Goal: Task Accomplishment & Management: Manage account settings

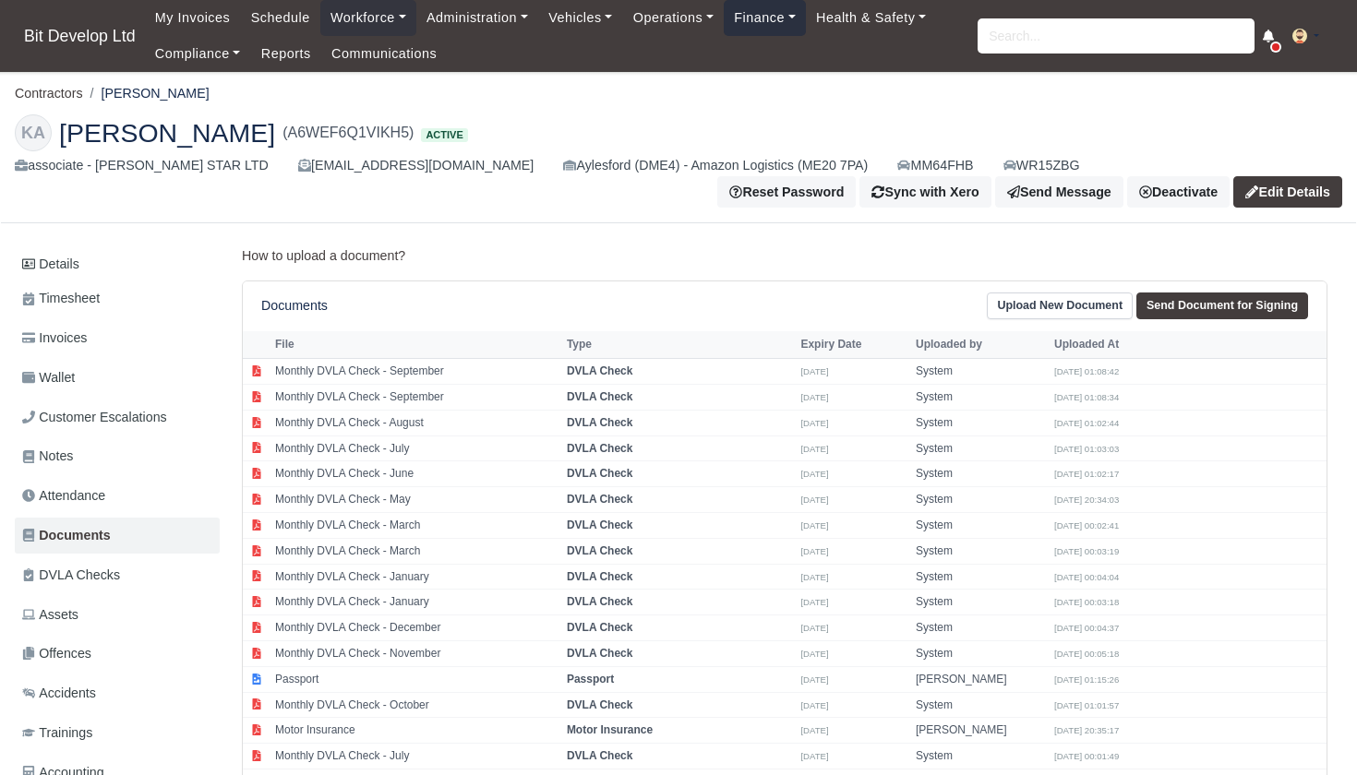
click at [776, 14] on link "Finance" at bounding box center [765, 18] width 82 height 36
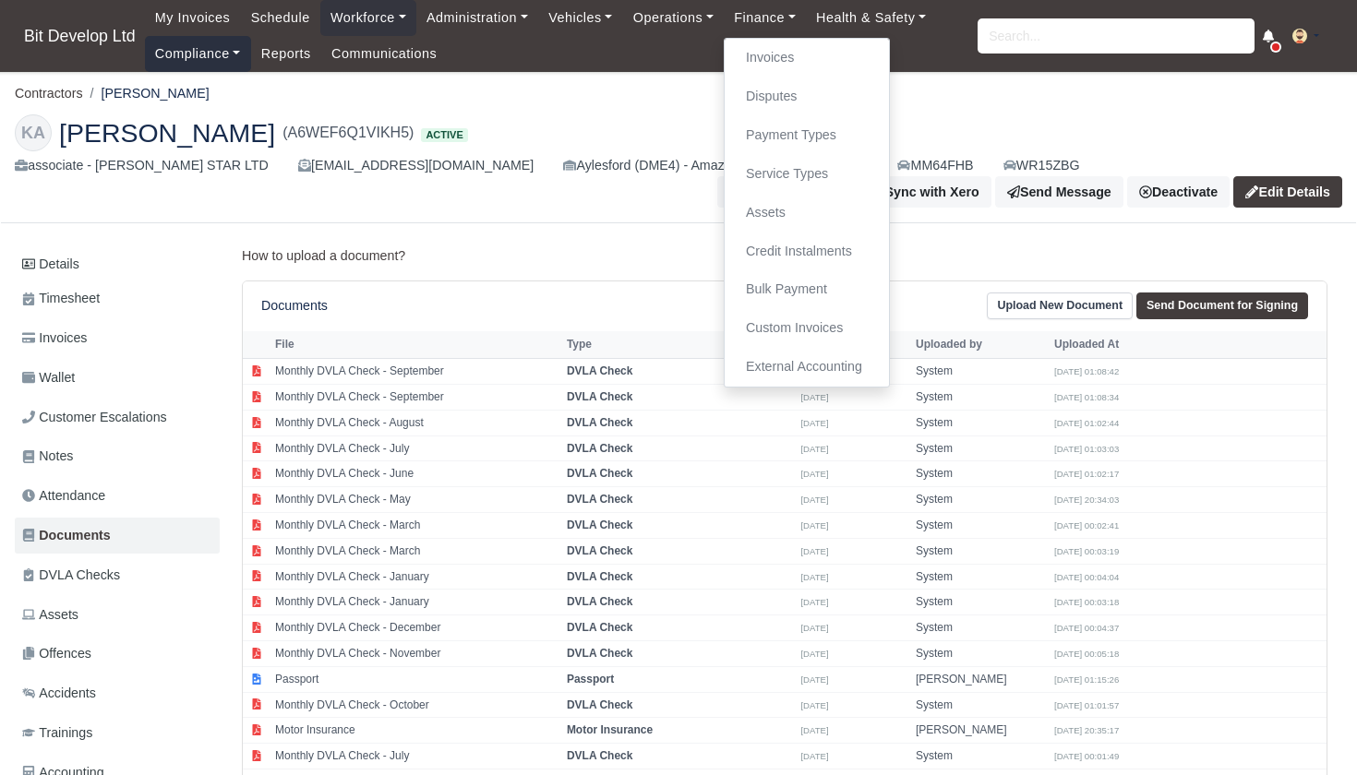
click at [192, 54] on link "Compliance" at bounding box center [198, 54] width 106 height 36
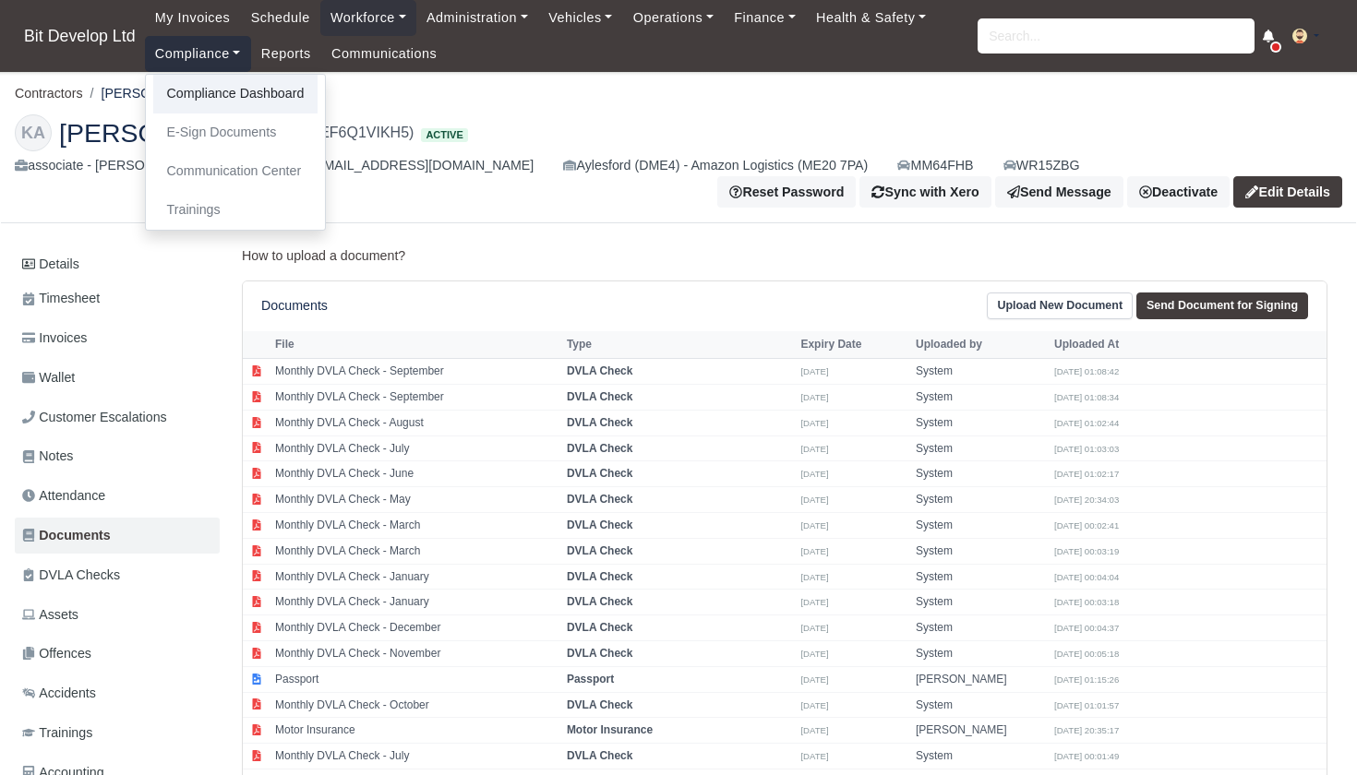
click at [224, 94] on link "Compliance Dashboard" at bounding box center [235, 94] width 165 height 39
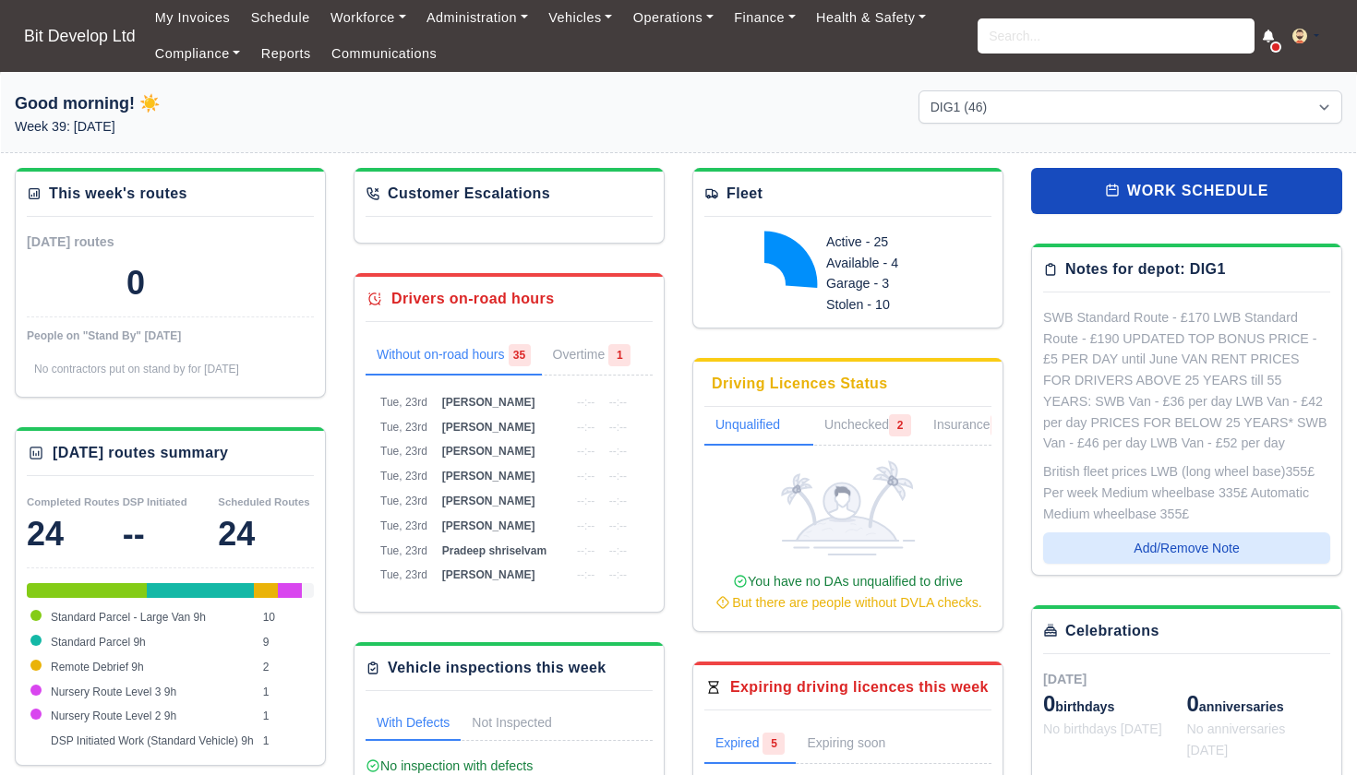
select select "2"
click at [211, 60] on link "Compliance" at bounding box center [198, 54] width 106 height 36
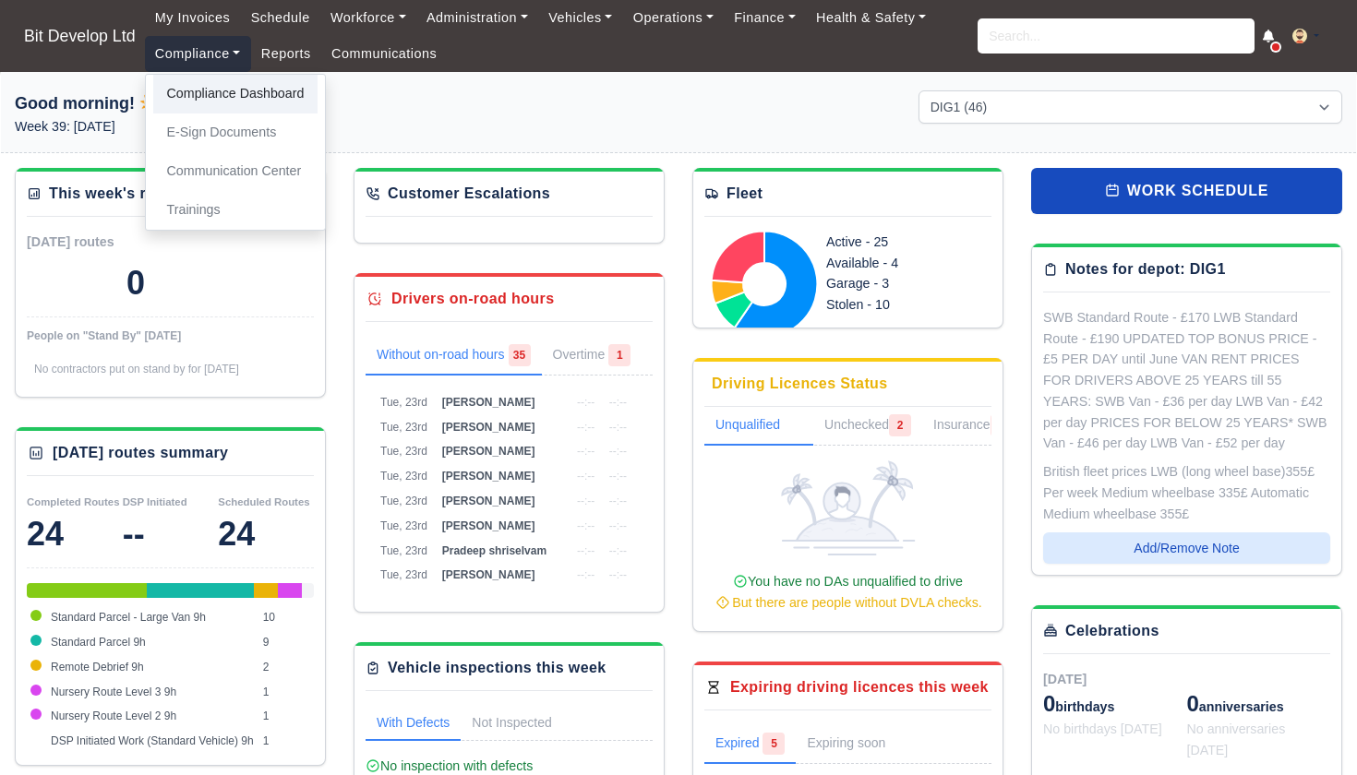
click at [226, 96] on link "Compliance Dashboard" at bounding box center [235, 94] width 165 height 39
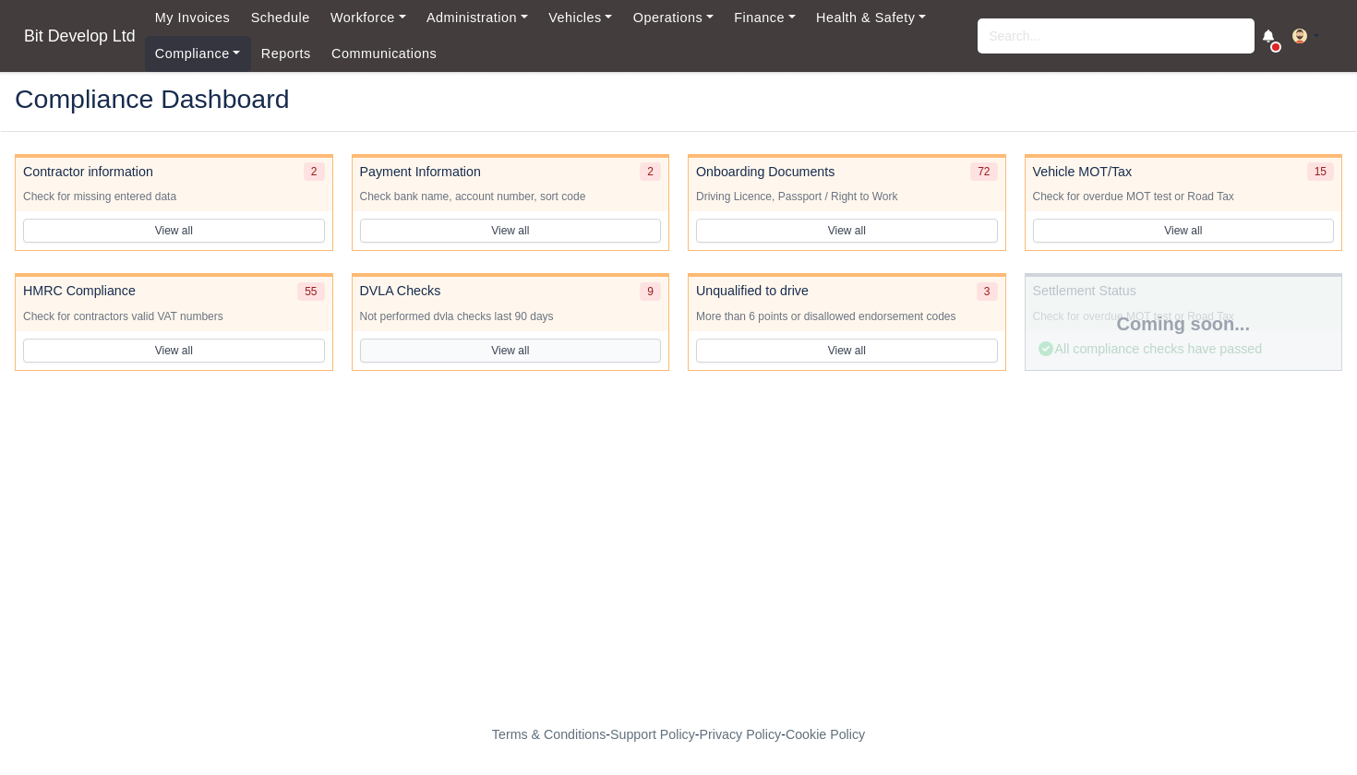
click at [560, 349] on button "View all" at bounding box center [511, 351] width 302 height 24
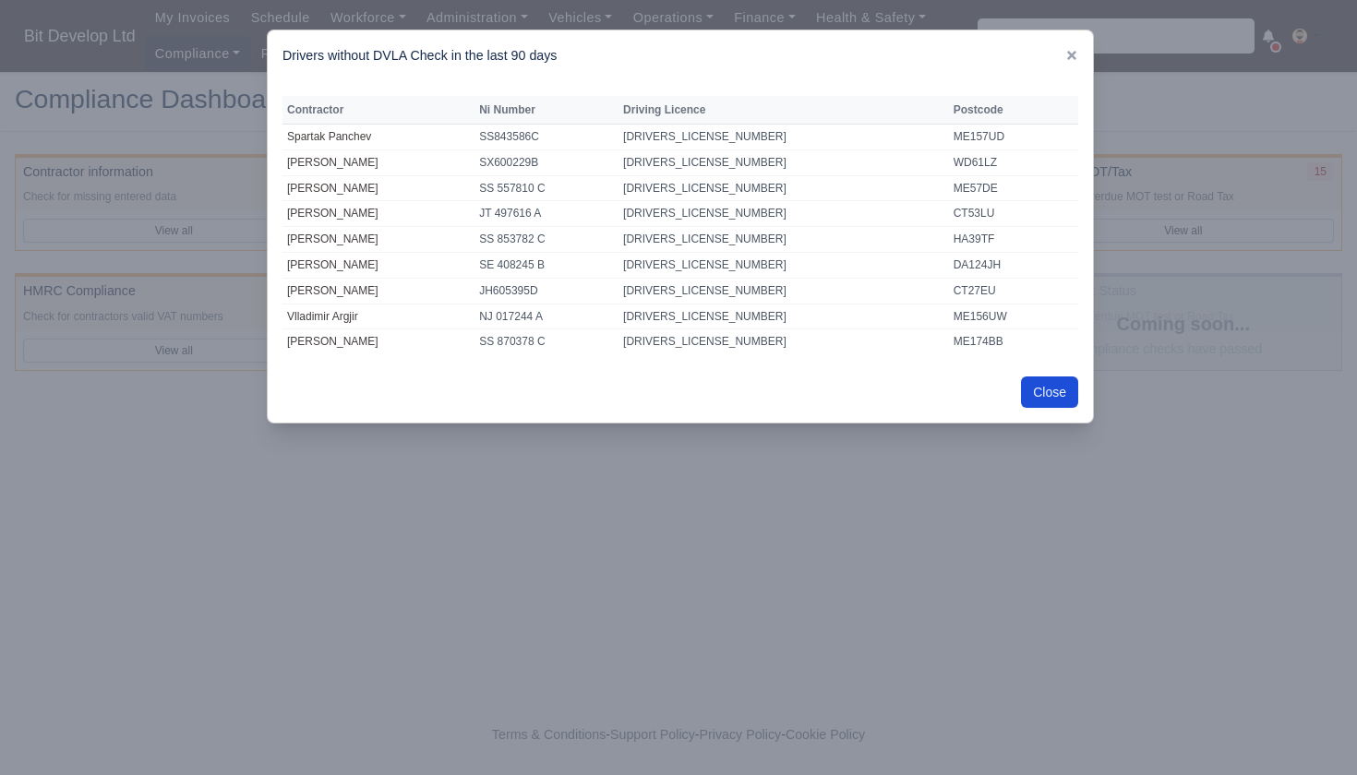
click at [1046, 394] on button "Close" at bounding box center [1049, 392] width 57 height 31
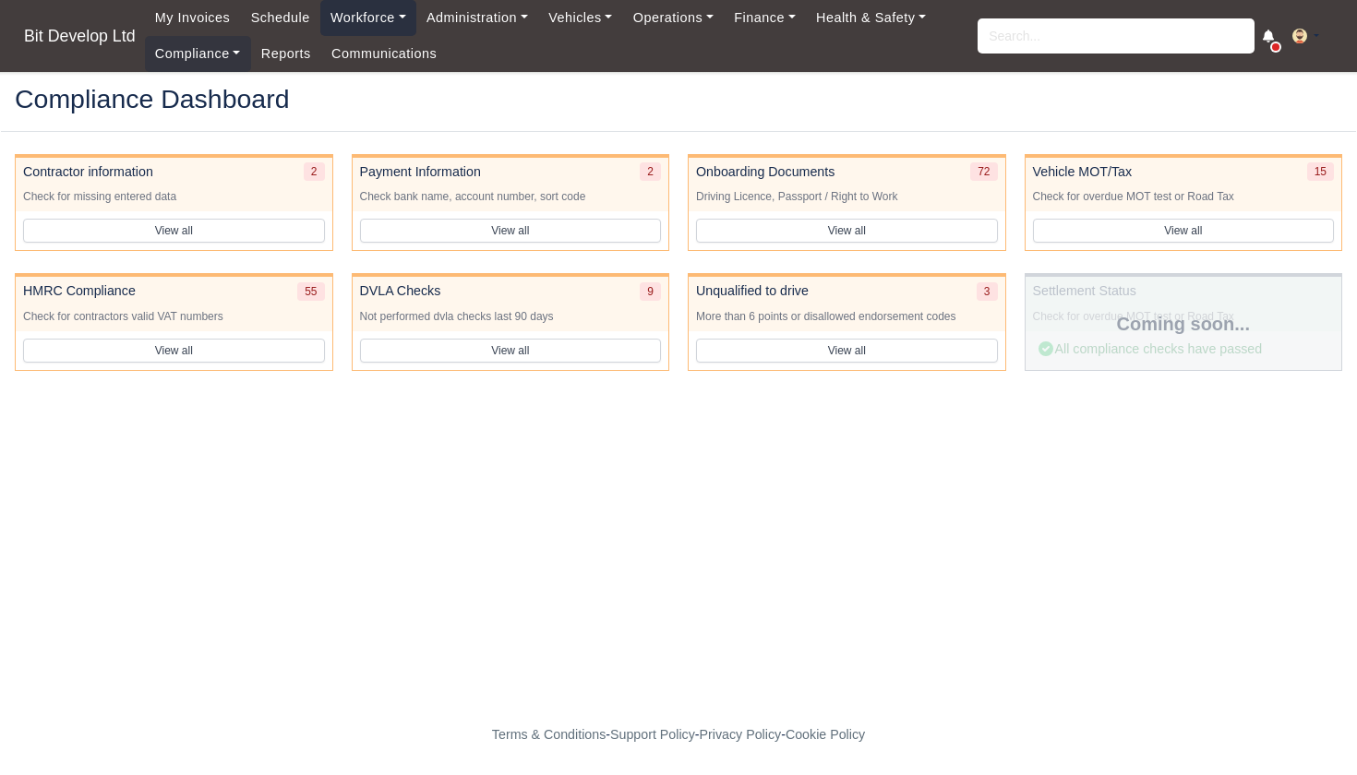
click at [382, 18] on link "Workforce" at bounding box center [368, 18] width 96 height 36
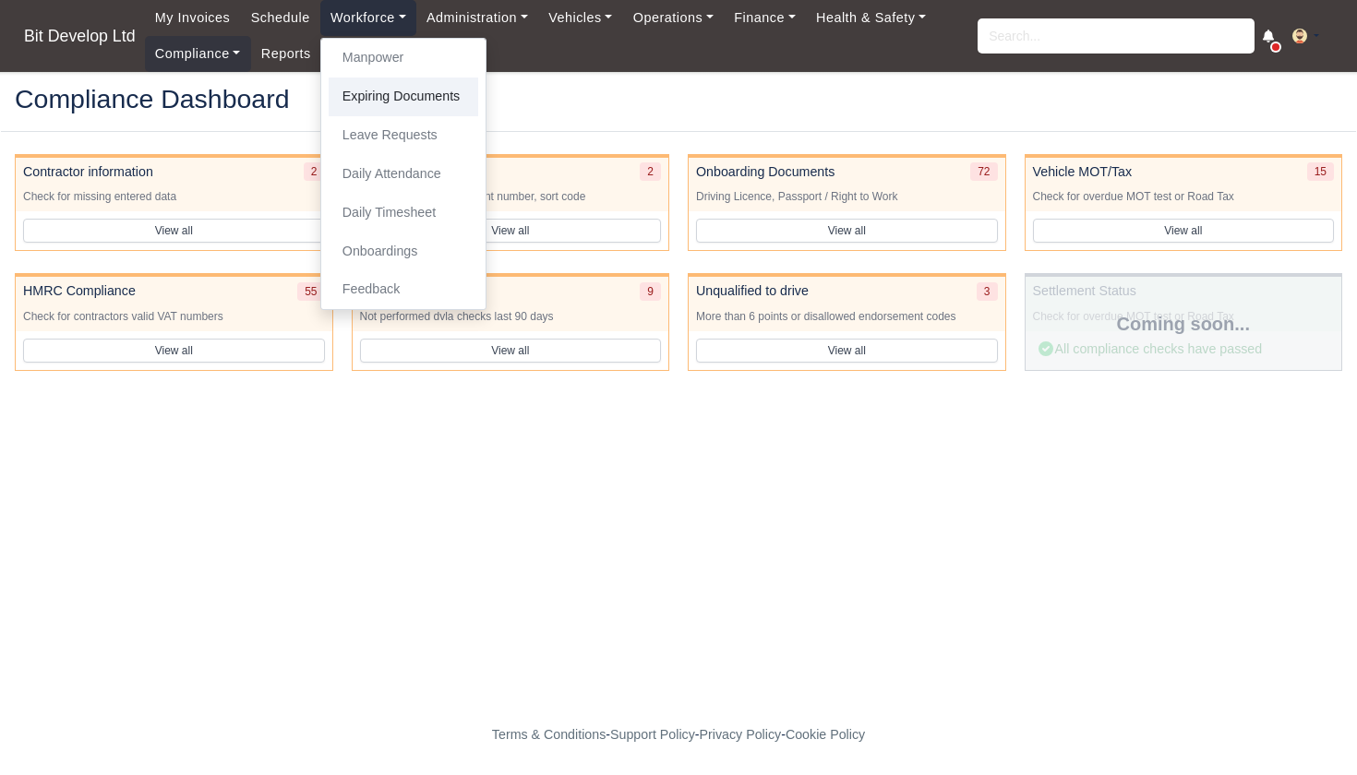
click at [384, 93] on link "Expiring Documents" at bounding box center [404, 97] width 150 height 39
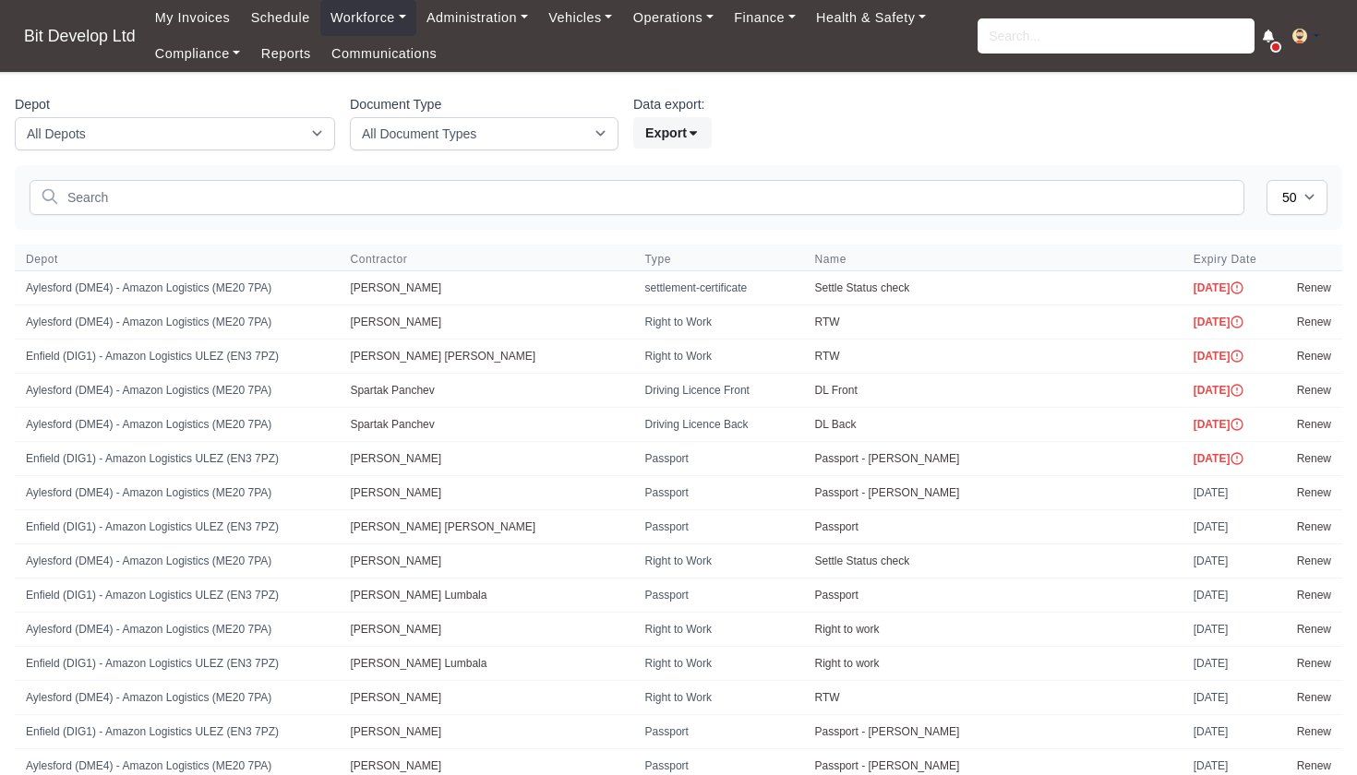
select select "50"
select select "3"
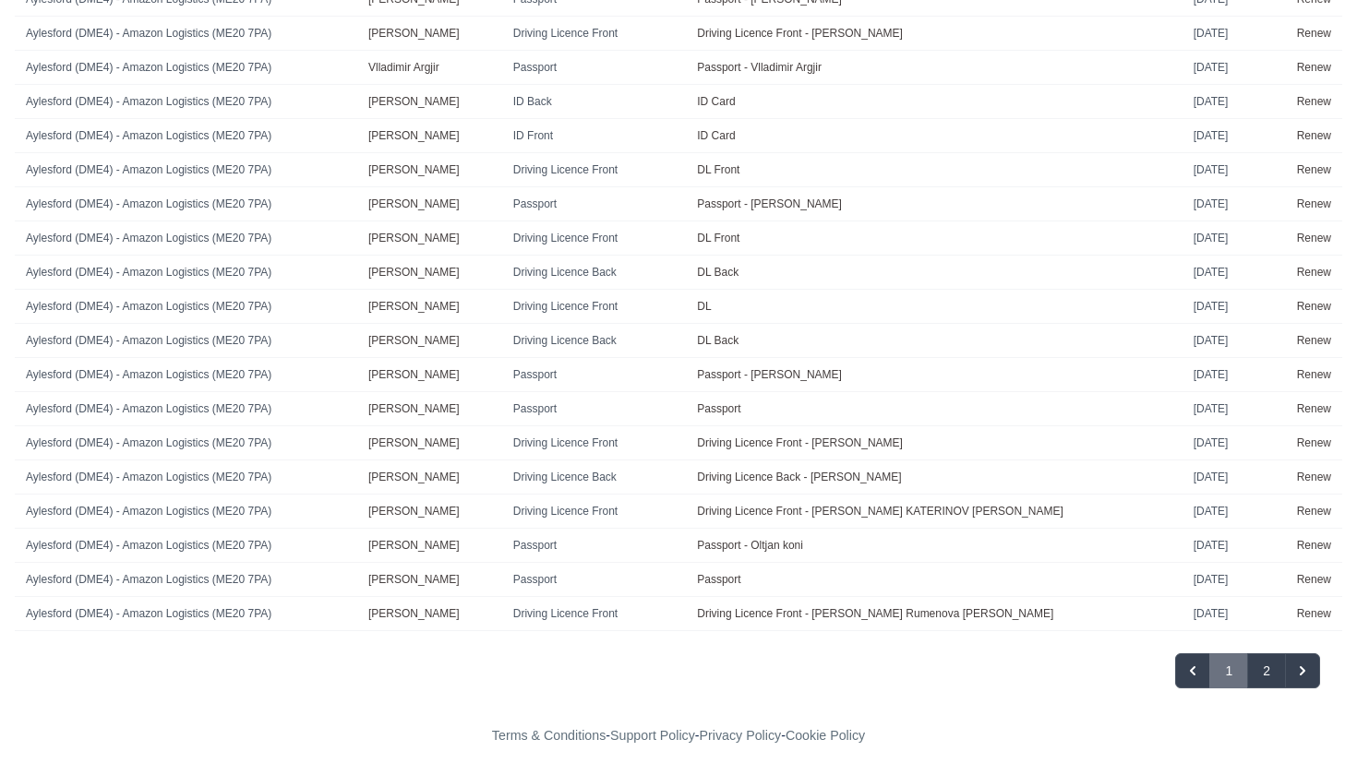
scroll to position [1386, 0]
click at [1267, 674] on button "2" at bounding box center [1266, 671] width 39 height 35
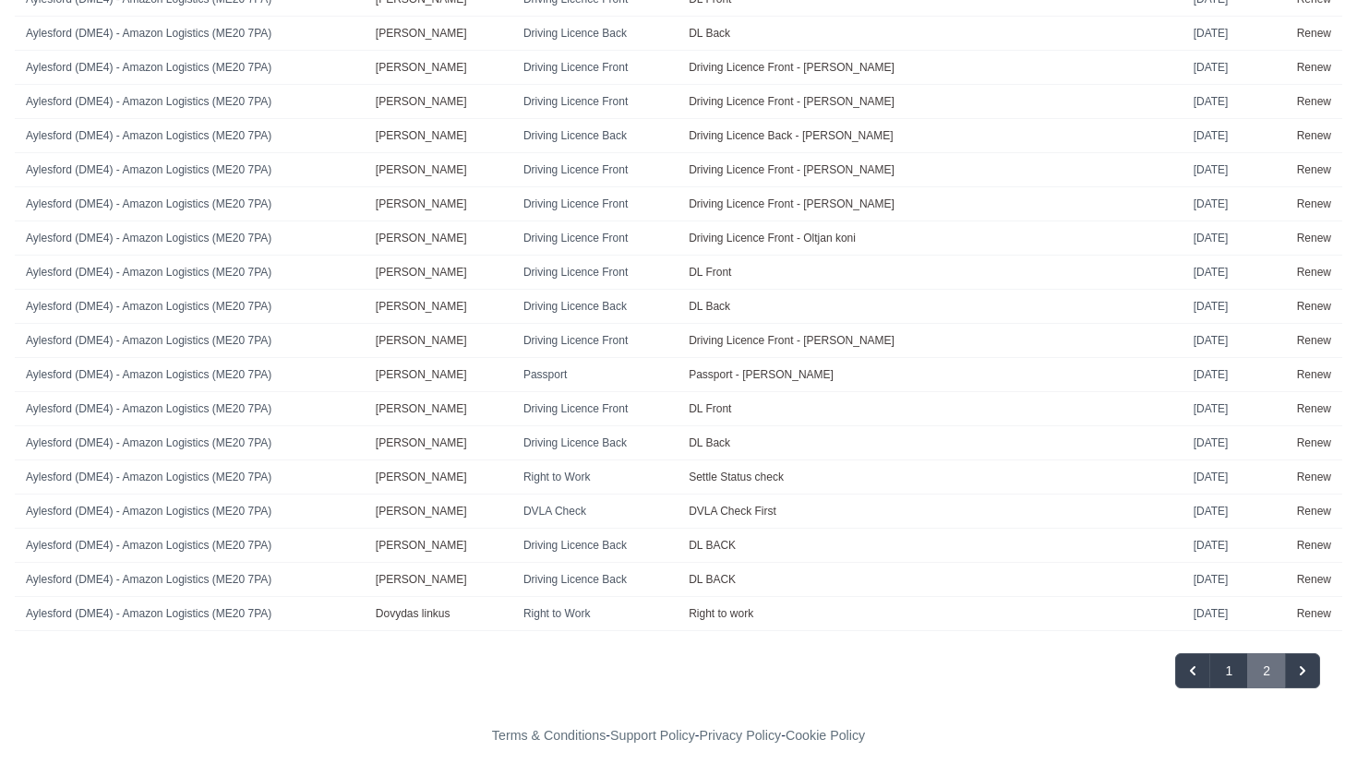
scroll to position [669, 0]
click at [1307, 673] on icon "Next »" at bounding box center [1302, 671] width 18 height 18
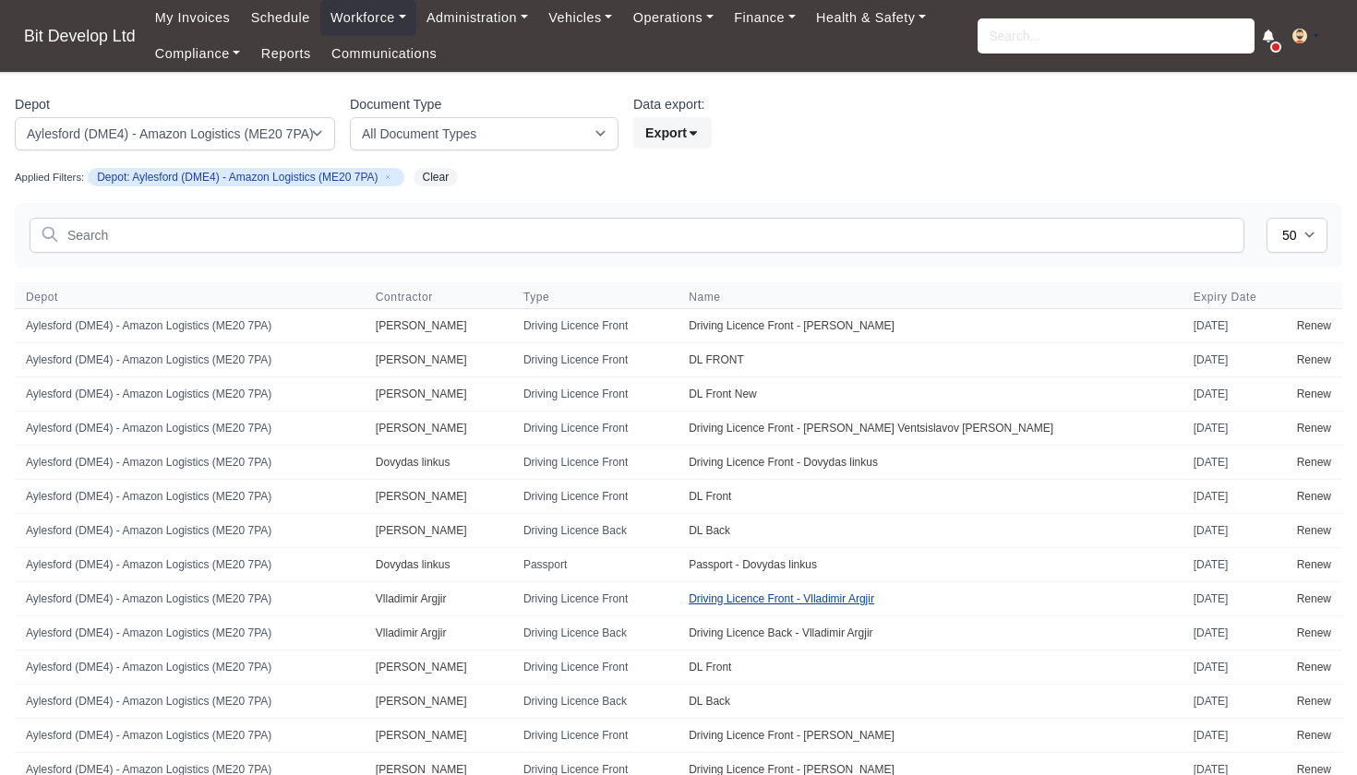
scroll to position [0, 0]
click at [691, 132] on button "Export" at bounding box center [672, 132] width 78 height 31
click at [690, 130] on button "Export" at bounding box center [672, 132] width 78 height 31
select select "2"
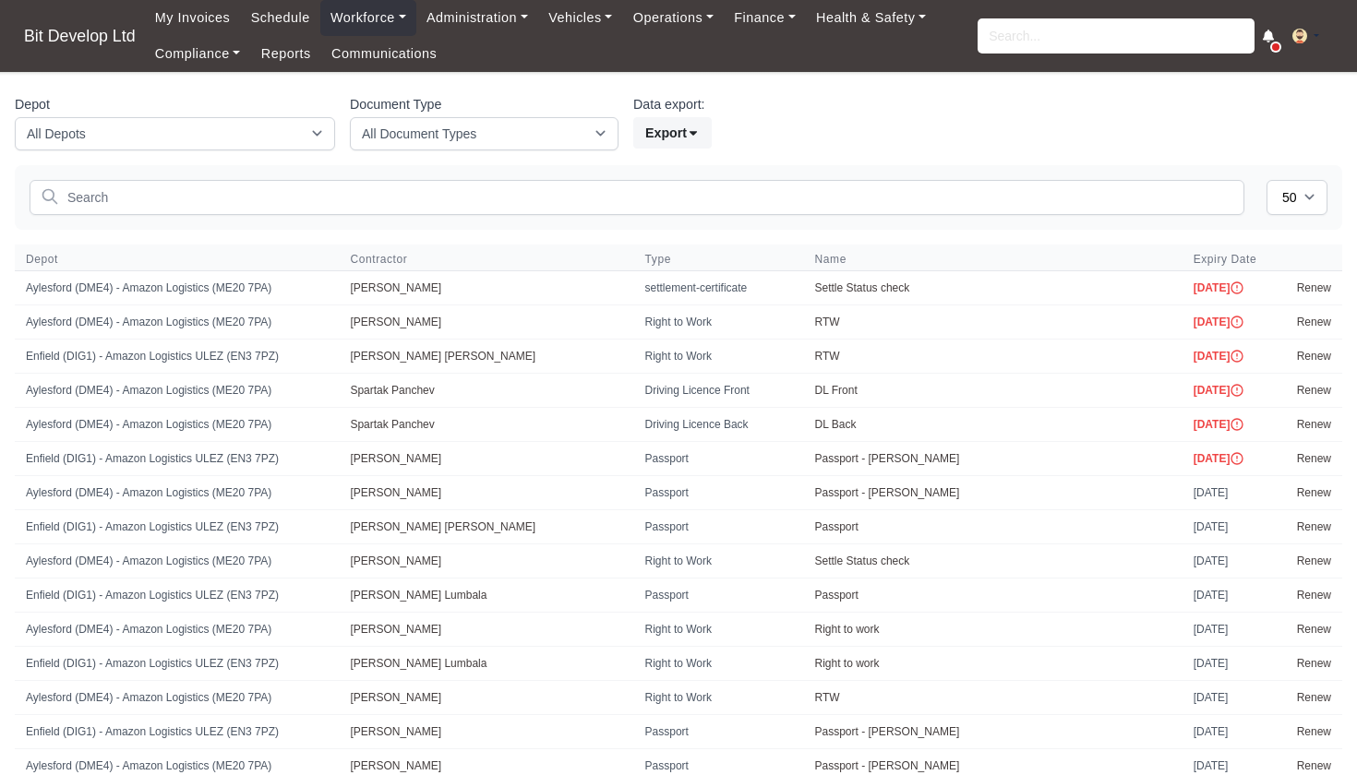
select select "50"
click at [383, 12] on link "Workforce" at bounding box center [368, 18] width 96 height 36
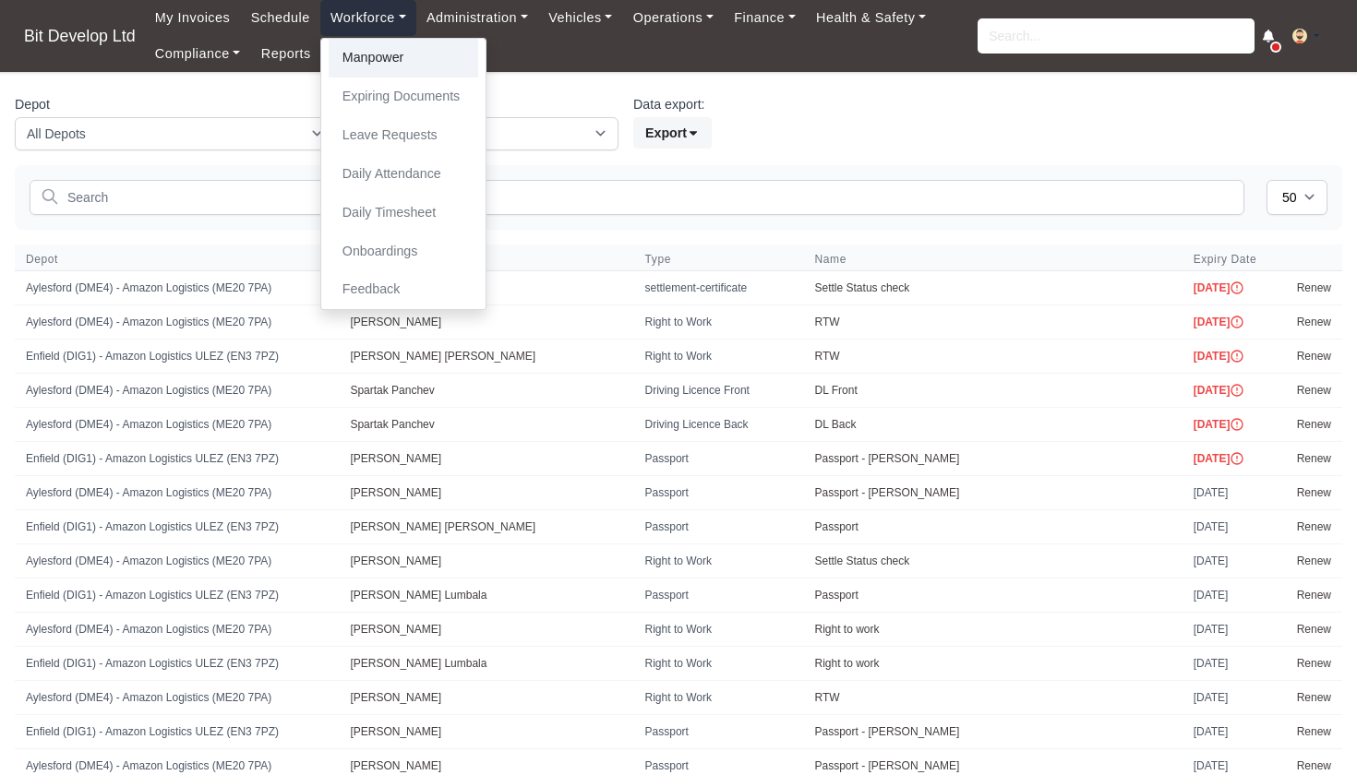
click at [374, 59] on link "Manpower" at bounding box center [404, 58] width 150 height 39
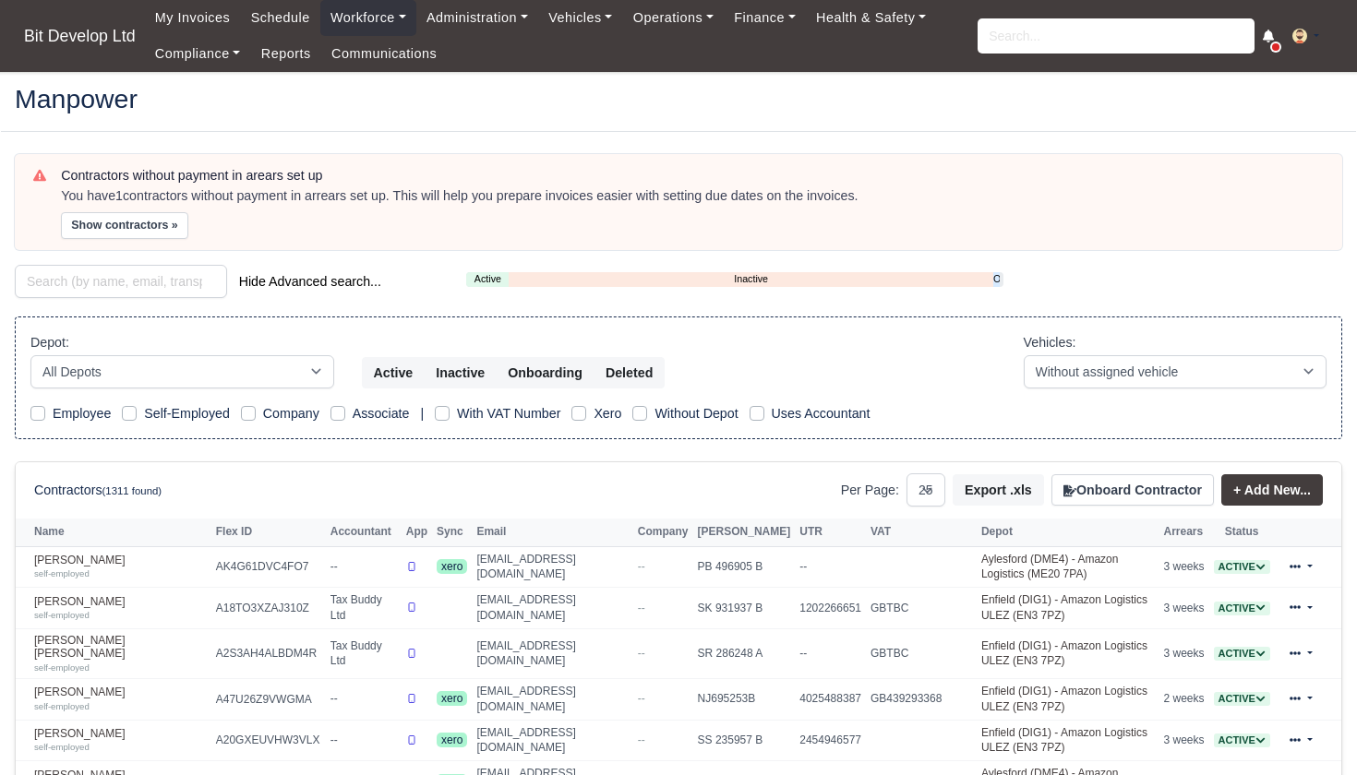
select select "25"
select select "2"
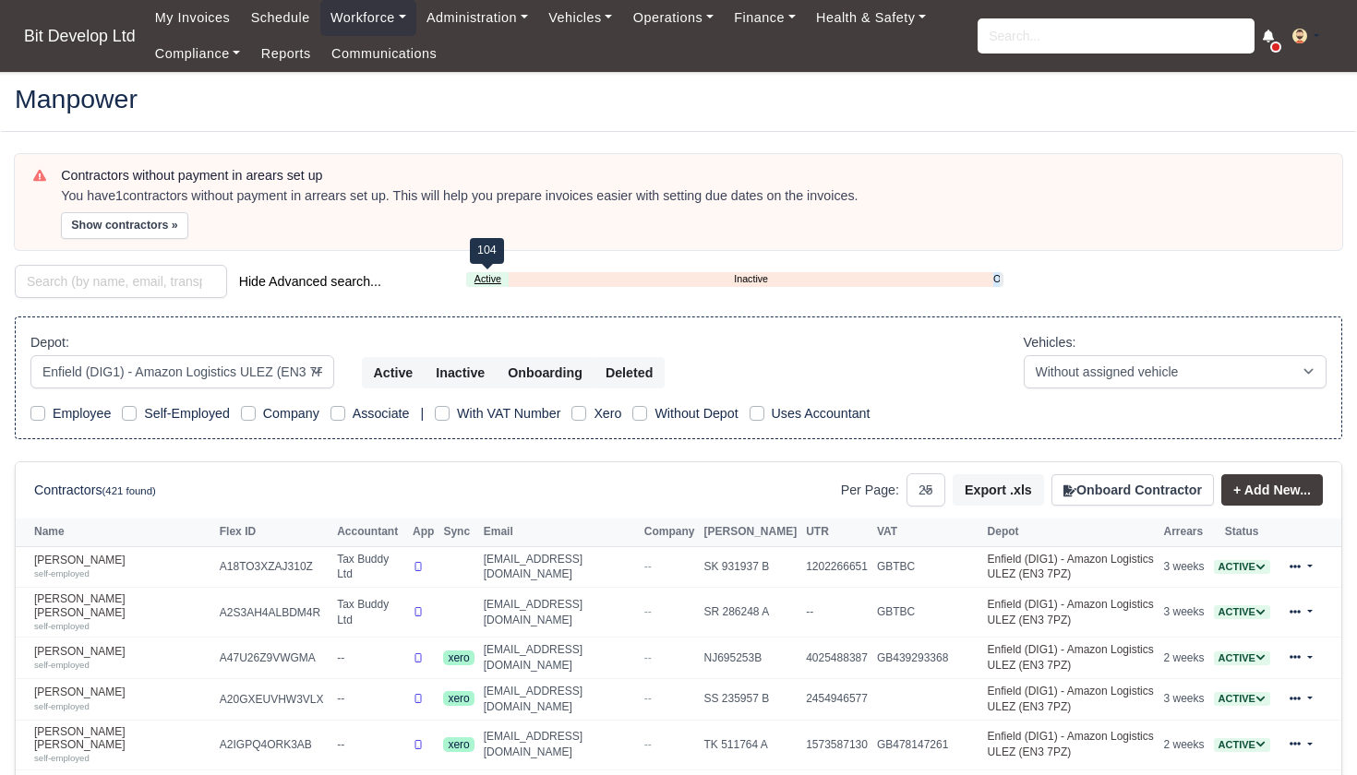
click at [497, 278] on link "Active" at bounding box center [487, 279] width 42 height 16
